Goal: Information Seeking & Learning: Learn about a topic

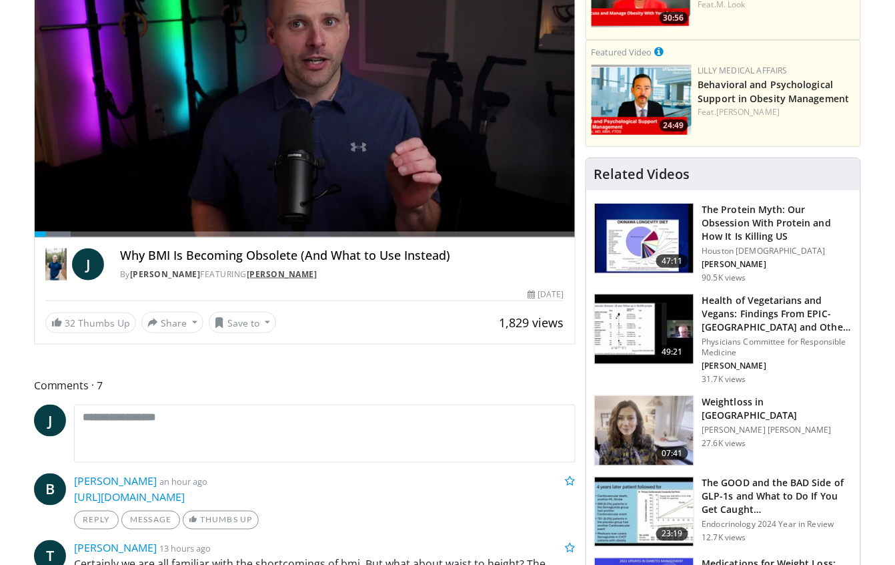
scroll to position [89, 0]
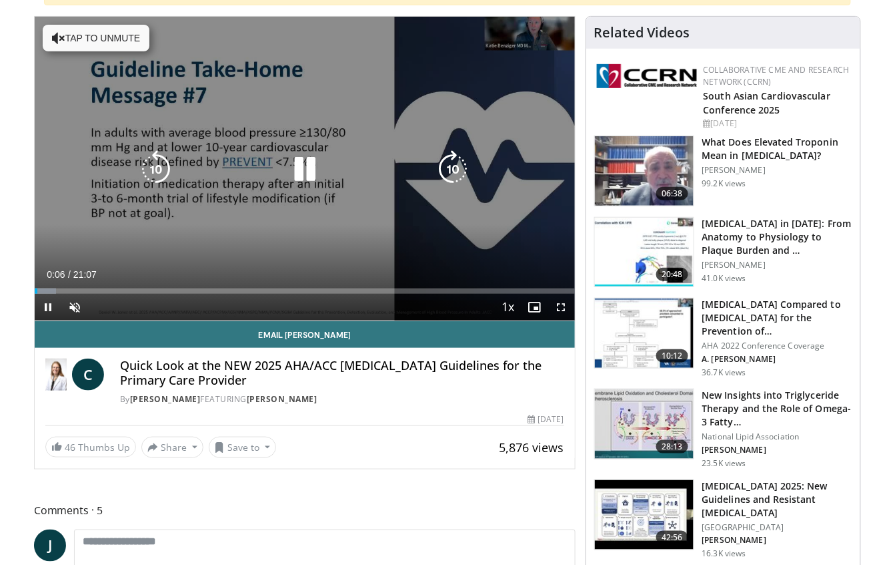
scroll to position [177, 0]
